Goal: Transaction & Acquisition: Purchase product/service

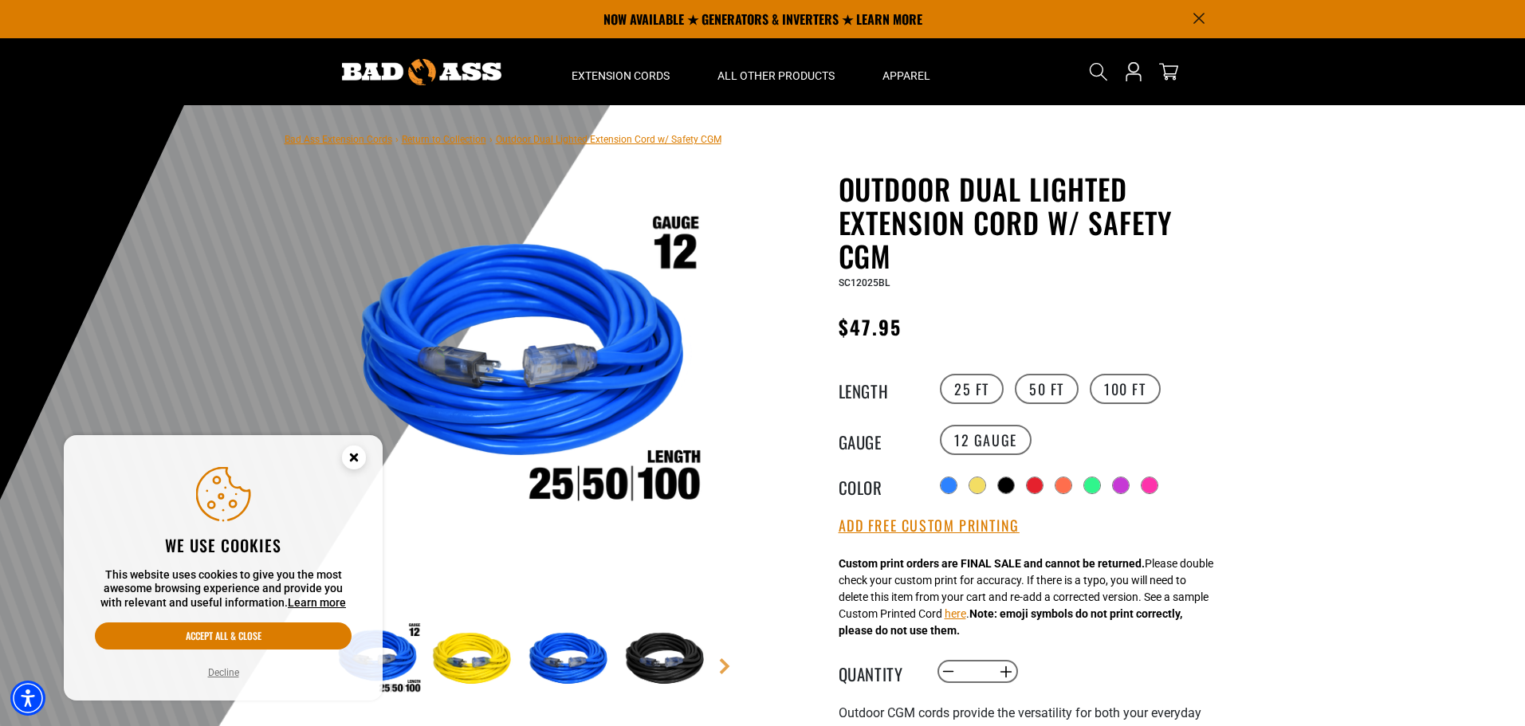
click at [470, 139] on link "Return to Collection" at bounding box center [444, 139] width 84 height 11
click at [249, 632] on button "Accept all & close" at bounding box center [223, 635] width 257 height 27
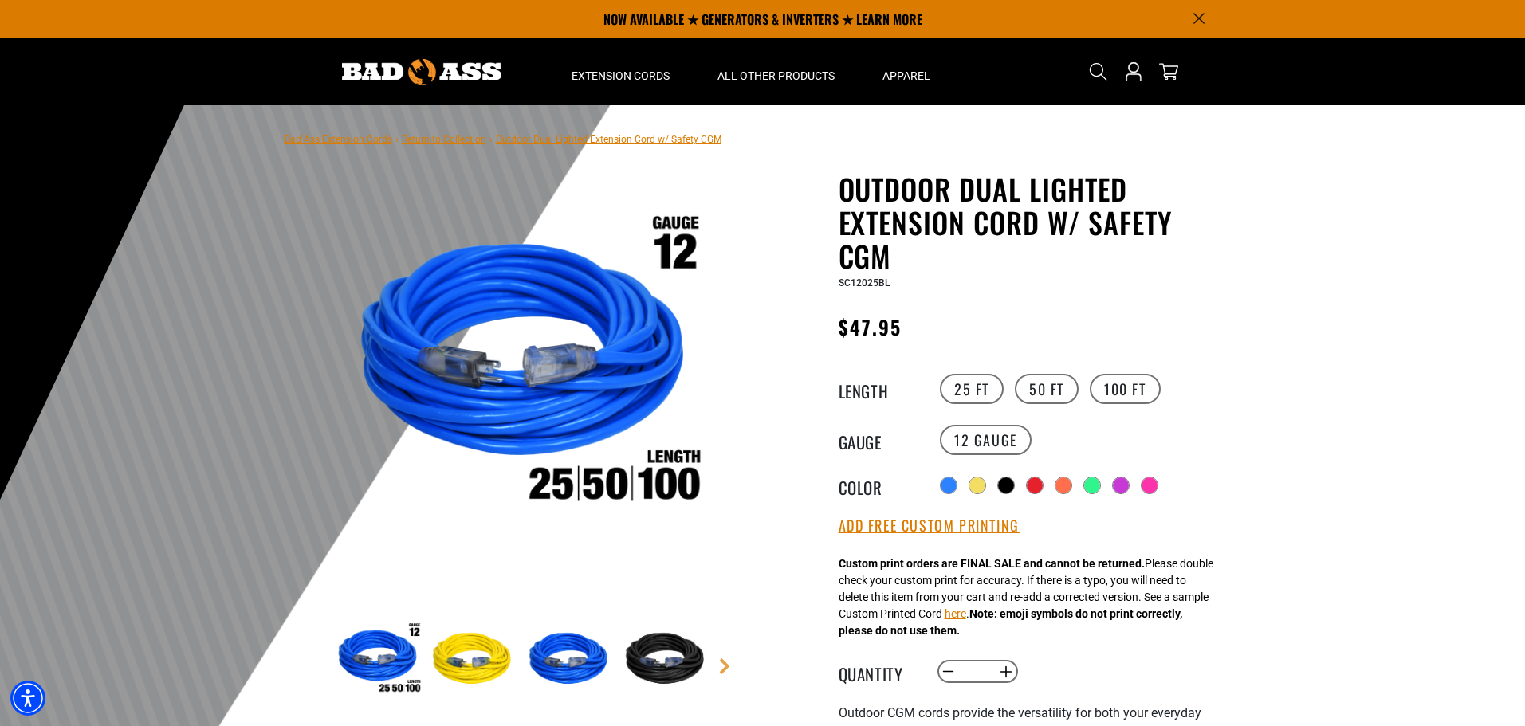
click at [464, 137] on link "Return to Collection" at bounding box center [444, 139] width 84 height 11
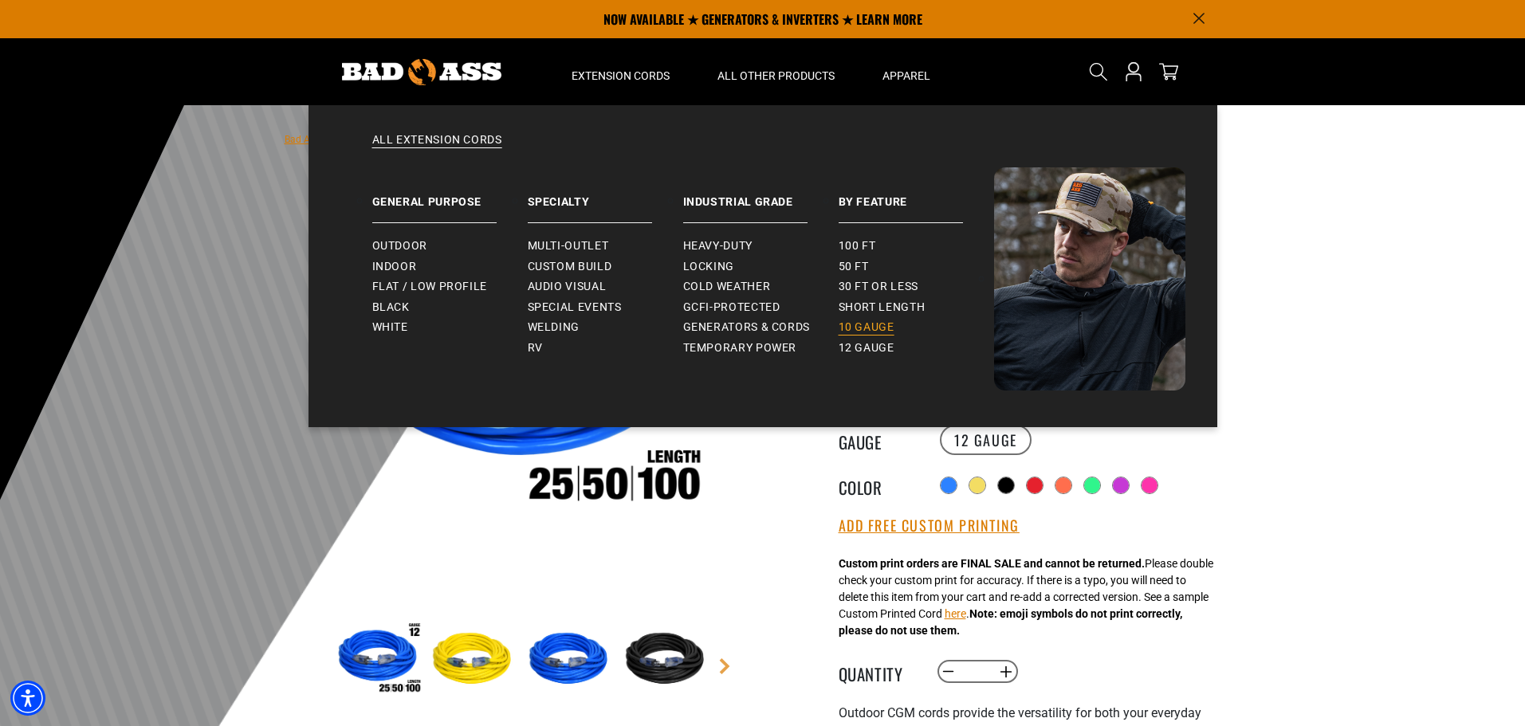
click at [861, 325] on span "10 gauge" at bounding box center [866, 327] width 56 height 14
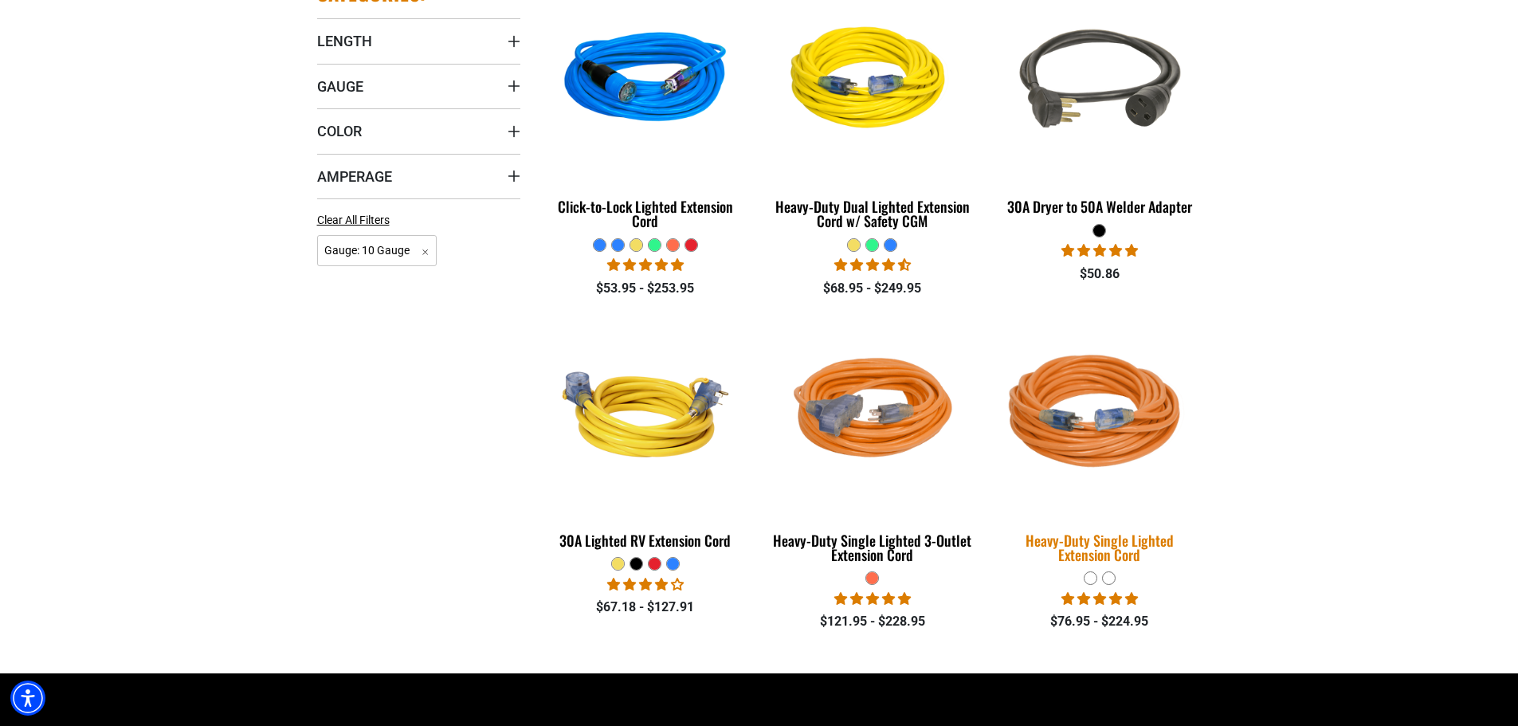
scroll to position [558, 0]
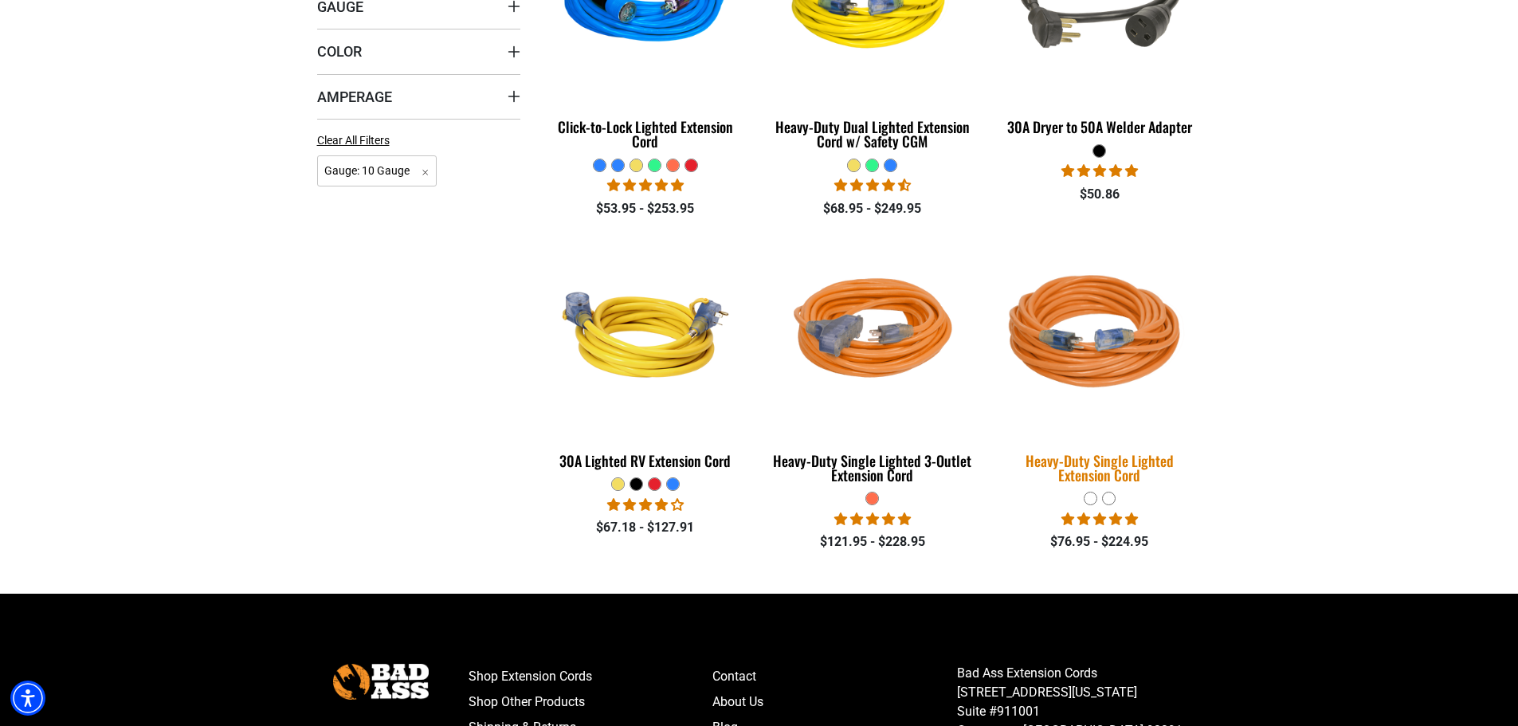
click at [1081, 351] on img at bounding box center [1099, 335] width 223 height 204
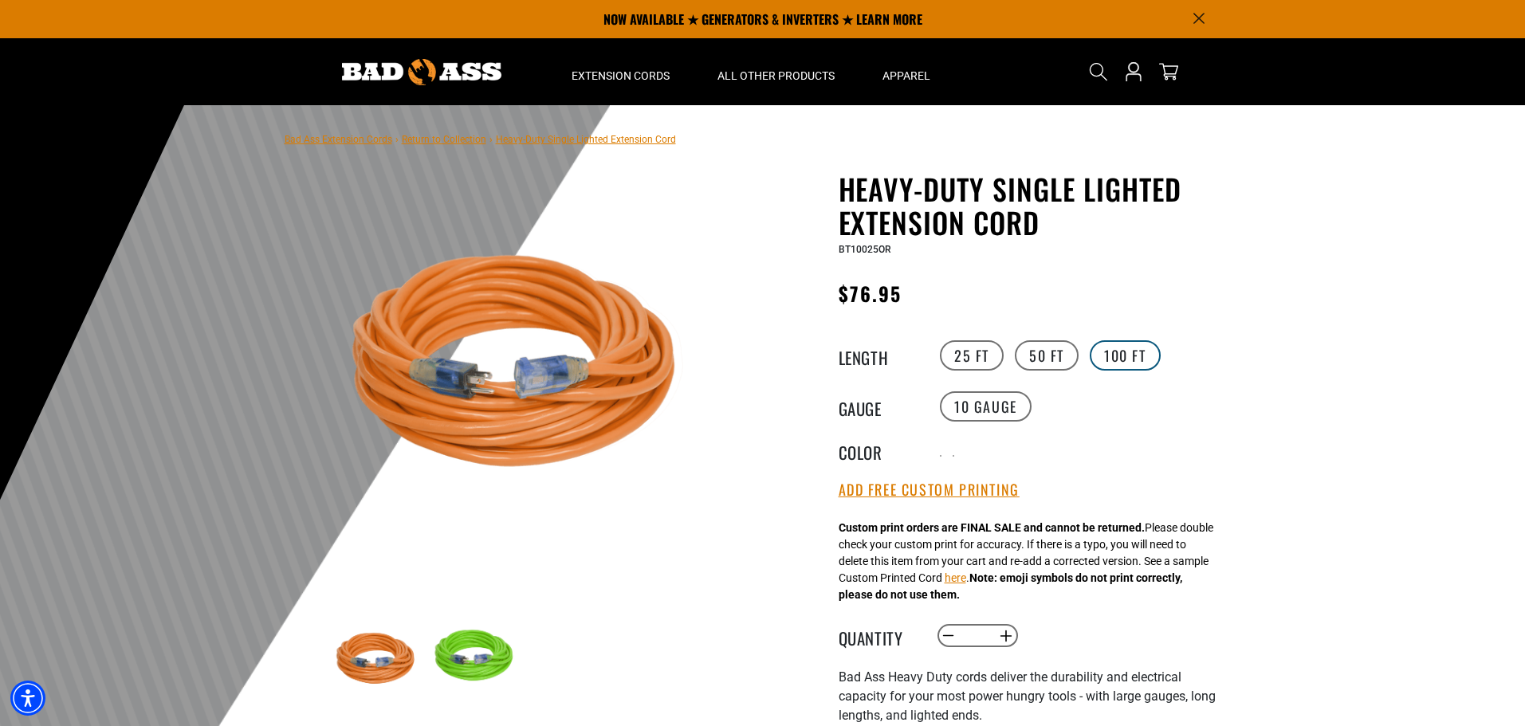
click at [1126, 355] on label "100 FT" at bounding box center [1124, 355] width 71 height 30
